Goal: Information Seeking & Learning: Learn about a topic

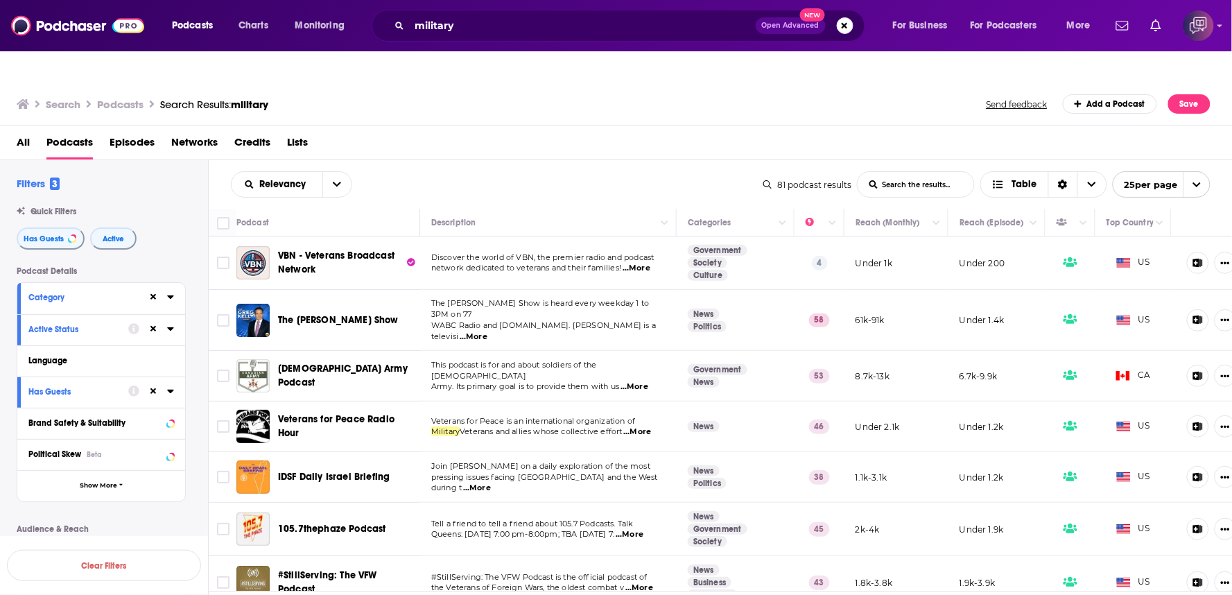
scroll to position [952, 0]
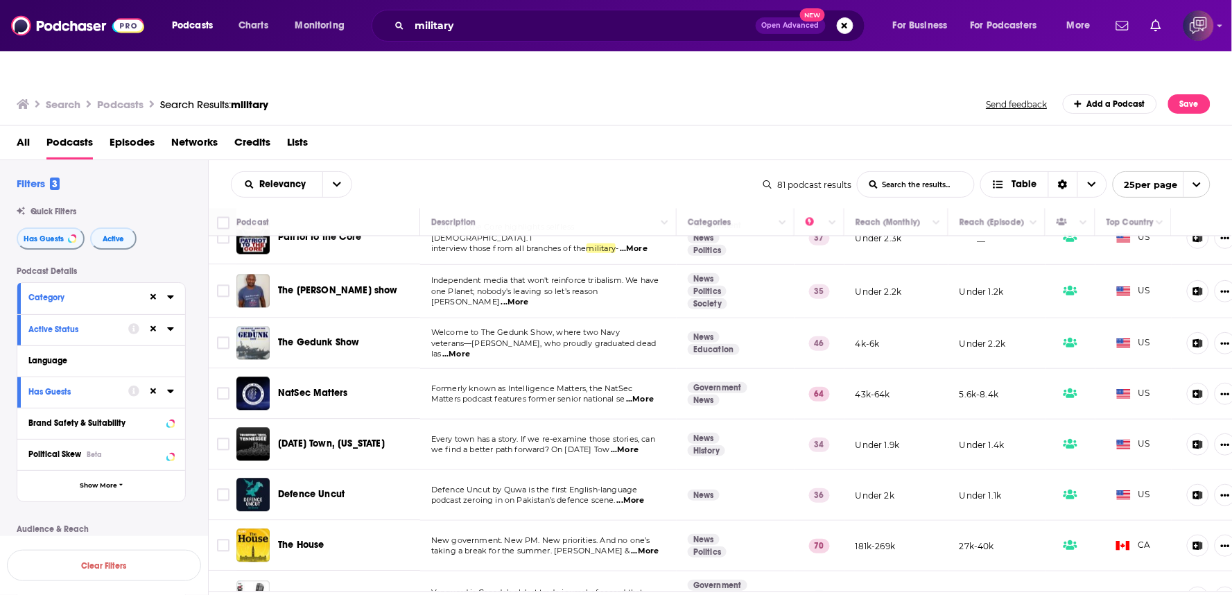
click at [729, 131] on div "All Podcasts Episodes Networks Credits Lists" at bounding box center [619, 145] width 1205 height 28
click at [636, 171] on div "Relevancy List Search Input Search the results... Table" at bounding box center [497, 184] width 532 height 26
click at [905, 94] on div "Search Podcasts Search Results: military Send feedback Add a Podcast Save" at bounding box center [614, 103] width 1194 height 19
click at [618, 160] on div "Relevancy List Search Input Search the results... Table 81 podcast results List…" at bounding box center [721, 184] width 1024 height 49
click at [582, 131] on div "All Podcasts Episodes Networks Credits Lists" at bounding box center [619, 145] width 1205 height 28
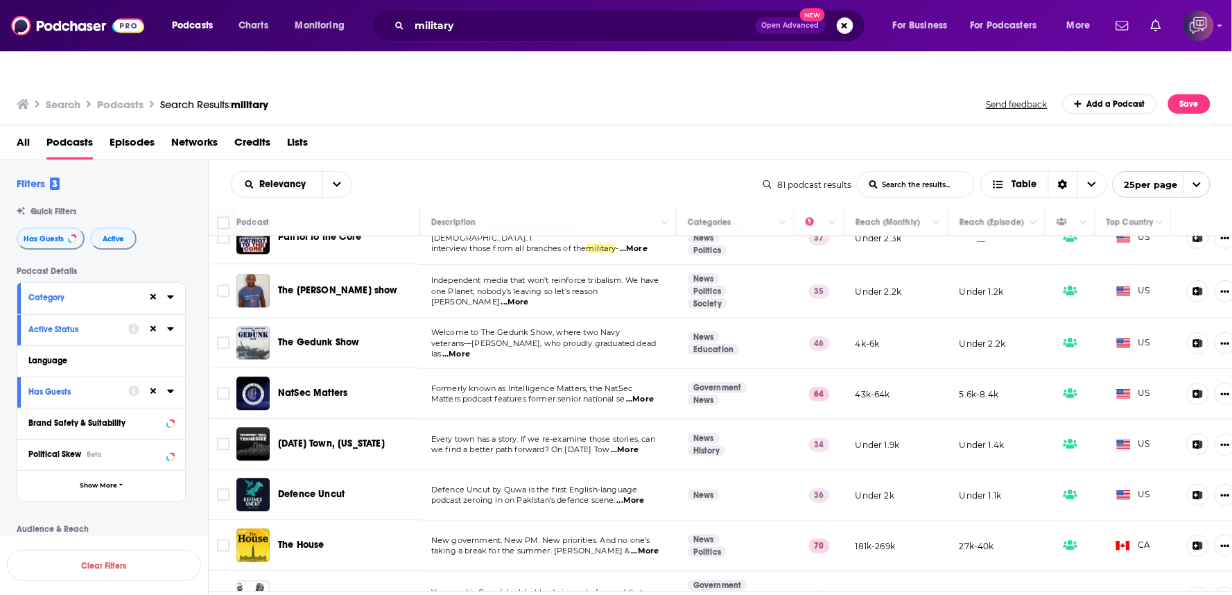
click at [508, 171] on div "Relevancy List Search Input Search the results... Table" at bounding box center [497, 184] width 532 height 26
click at [553, 171] on div "Relevancy List Search Input Search the results... Table" at bounding box center [497, 184] width 532 height 26
click at [607, 160] on div "Relevancy List Search Input Search the results... Table 81 podcast results List…" at bounding box center [721, 184] width 1024 height 49
